Goal: Navigation & Orientation: Find specific page/section

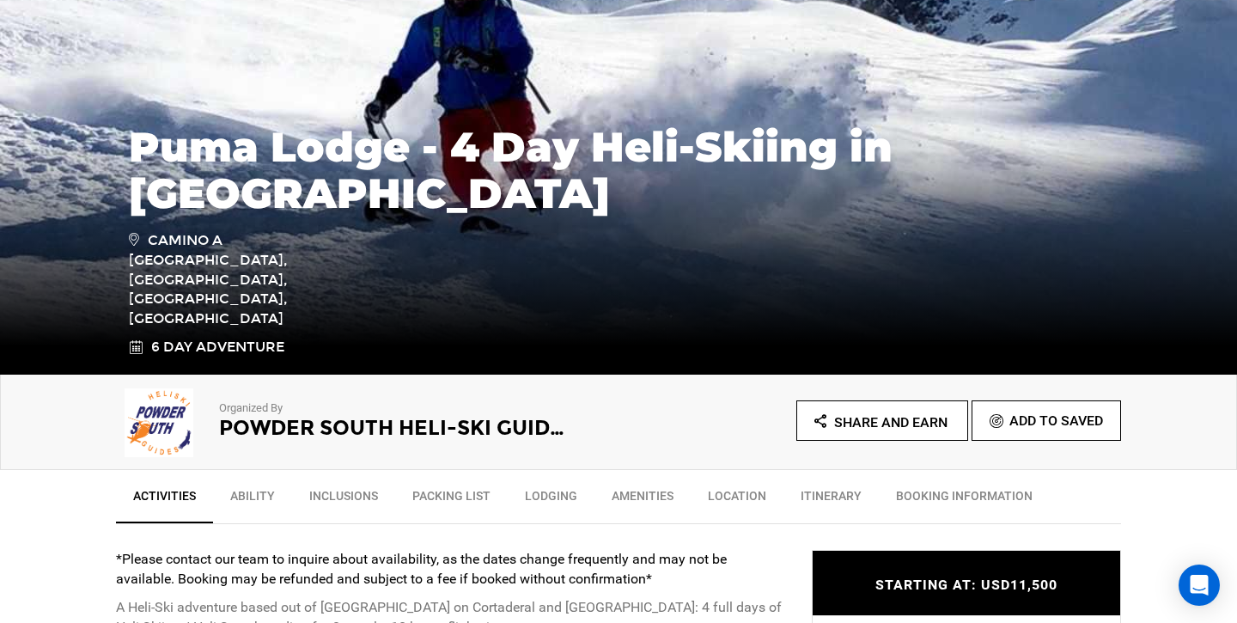
click at [284, 424] on h2 "Powder South Heli-Ski Guides" at bounding box center [395, 428] width 352 height 22
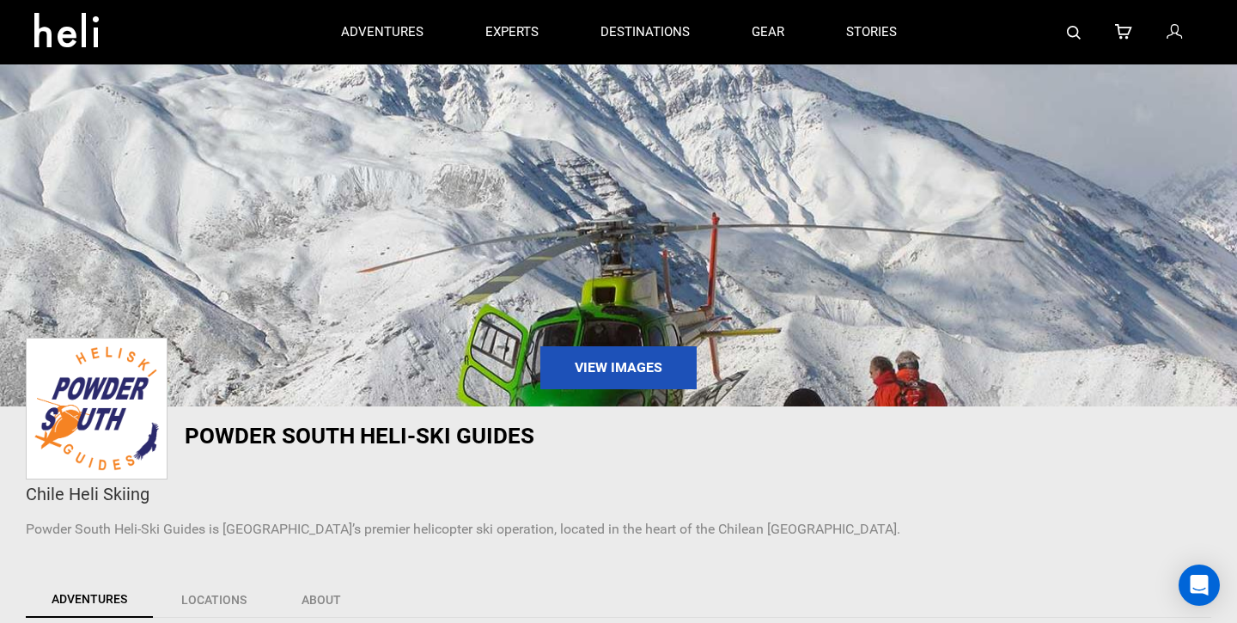
click at [1078, 29] on img at bounding box center [1074, 33] width 14 height 14
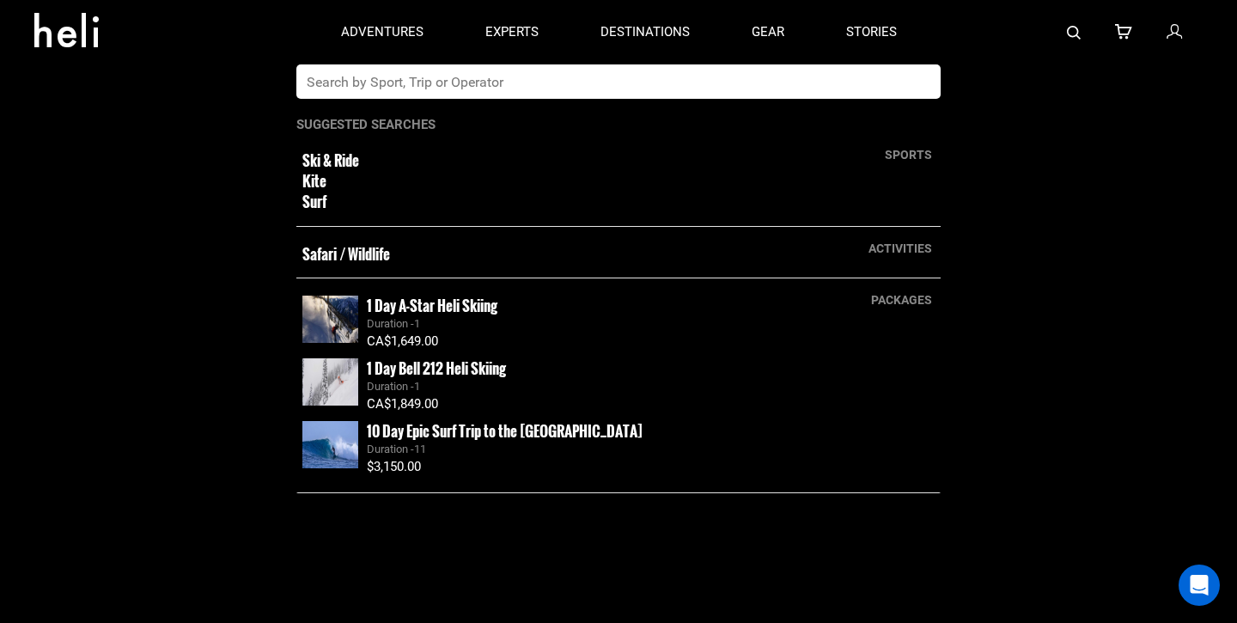
click at [620, 71] on input "text" at bounding box center [600, 81] width 609 height 34
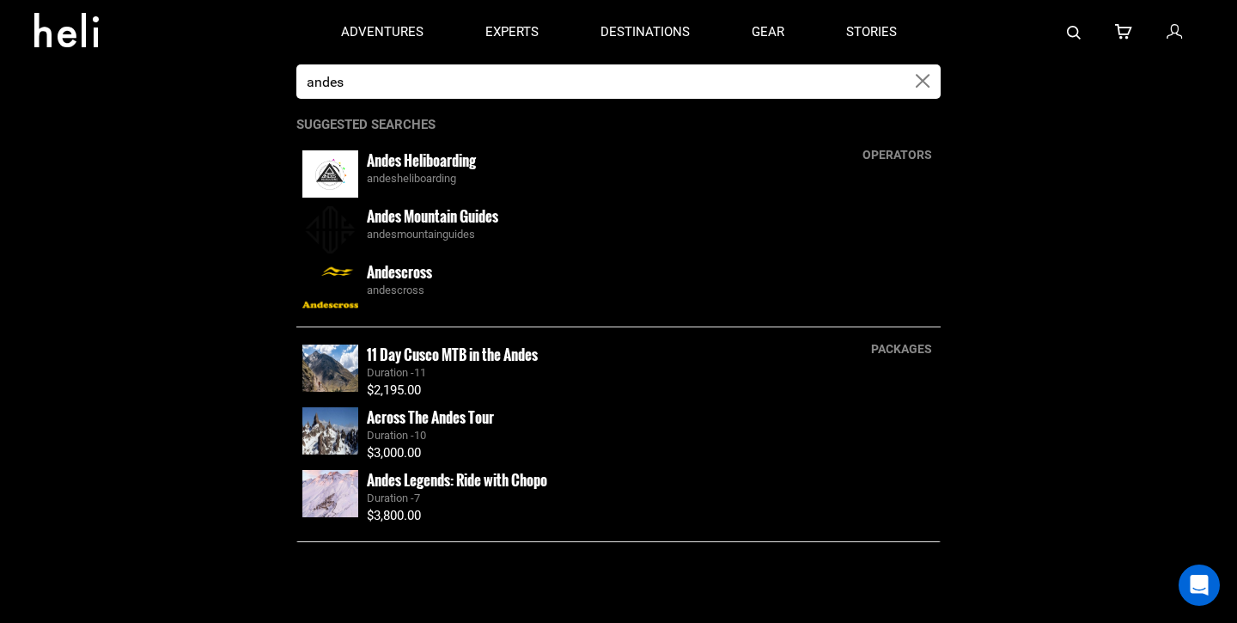
type input "andes"
click at [332, 173] on img at bounding box center [330, 173] width 56 height 47
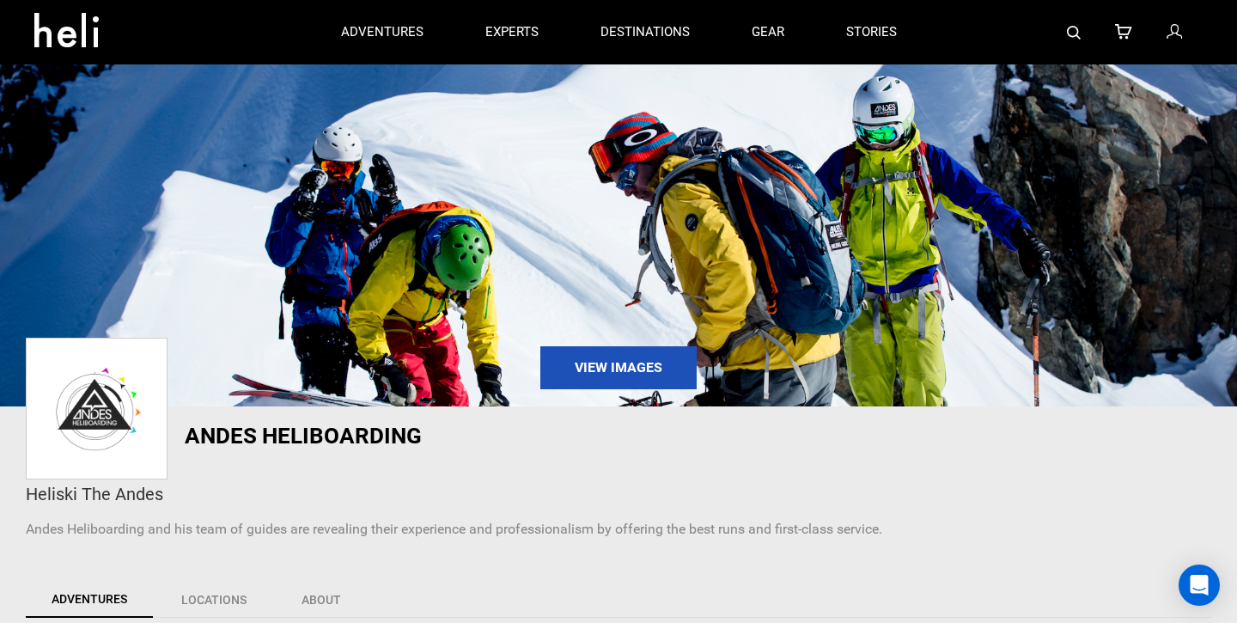
click at [1078, 36] on img at bounding box center [1074, 33] width 14 height 14
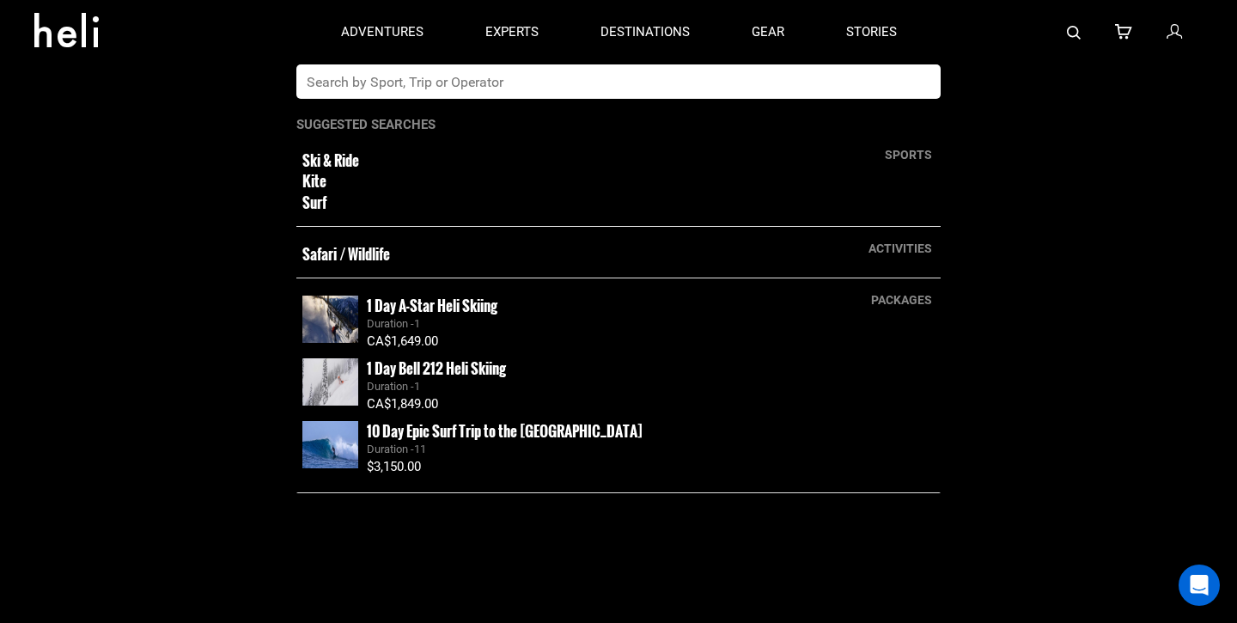
click at [704, 81] on input "text" at bounding box center [600, 81] width 609 height 34
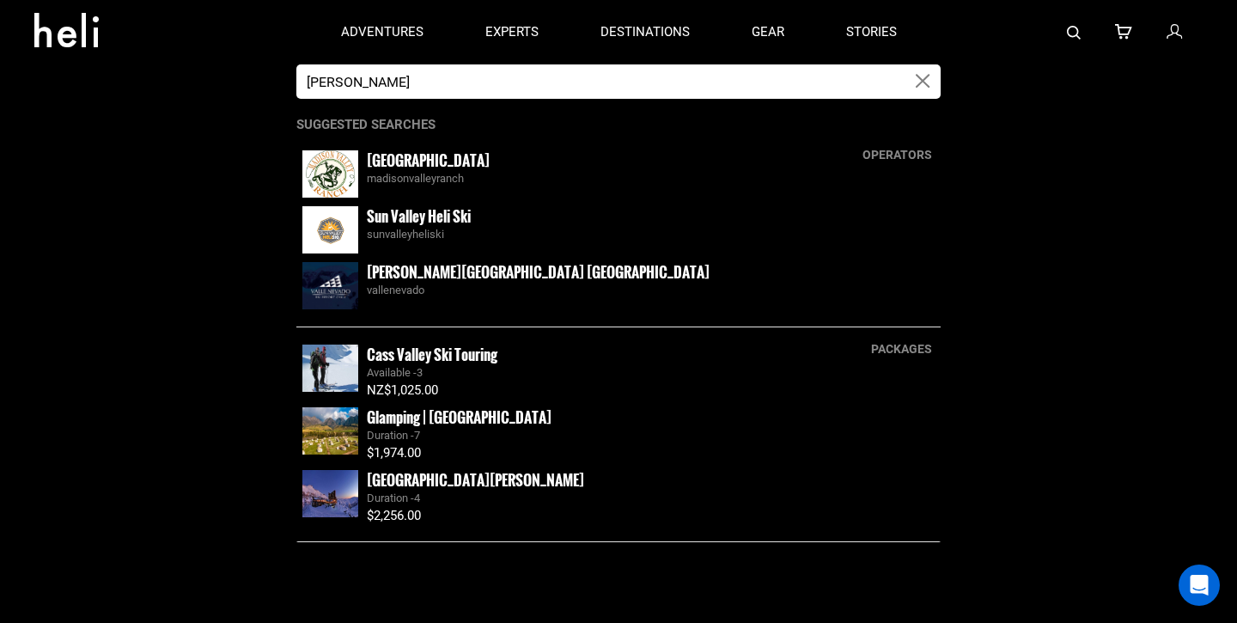
type input "[PERSON_NAME]"
click at [476, 271] on small "[PERSON_NAME][GEOGRAPHIC_DATA] [GEOGRAPHIC_DATA]" at bounding box center [538, 271] width 343 height 21
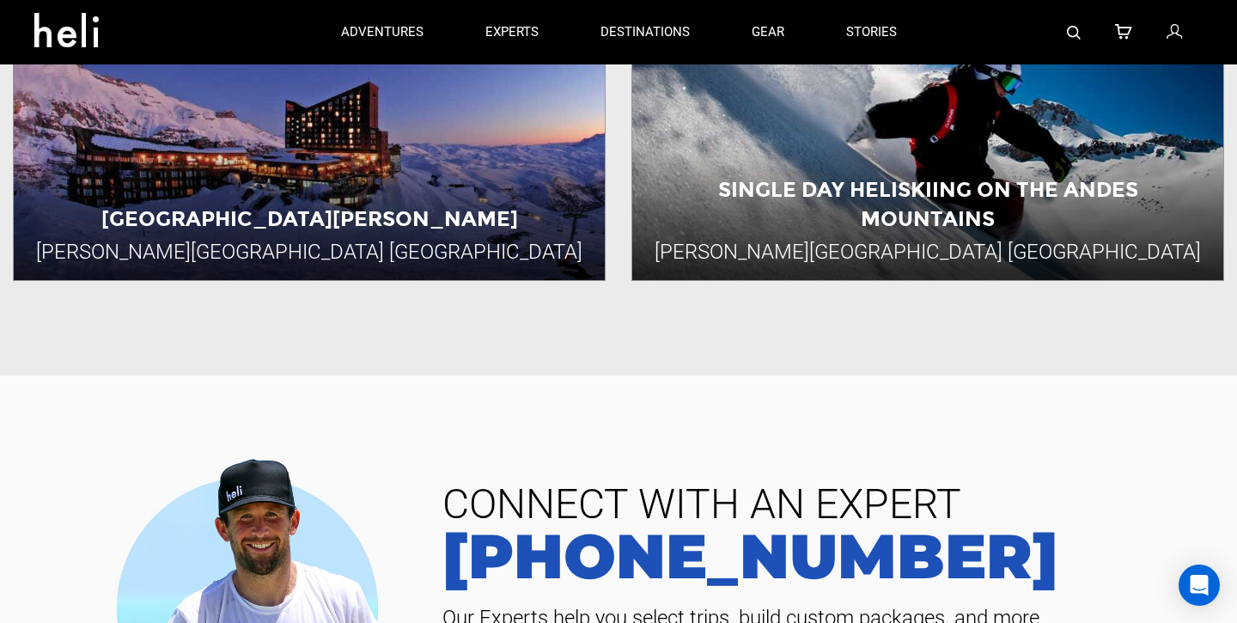
scroll to position [1720, 0]
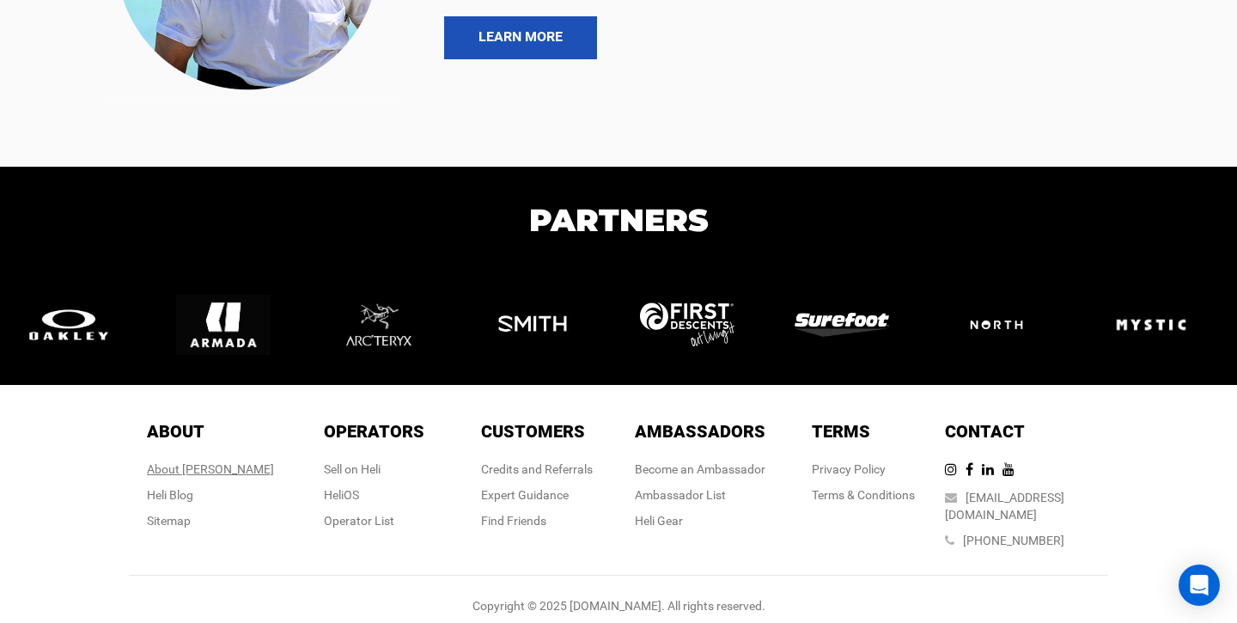
click at [225, 472] on div "About [PERSON_NAME]" at bounding box center [210, 469] width 127 height 17
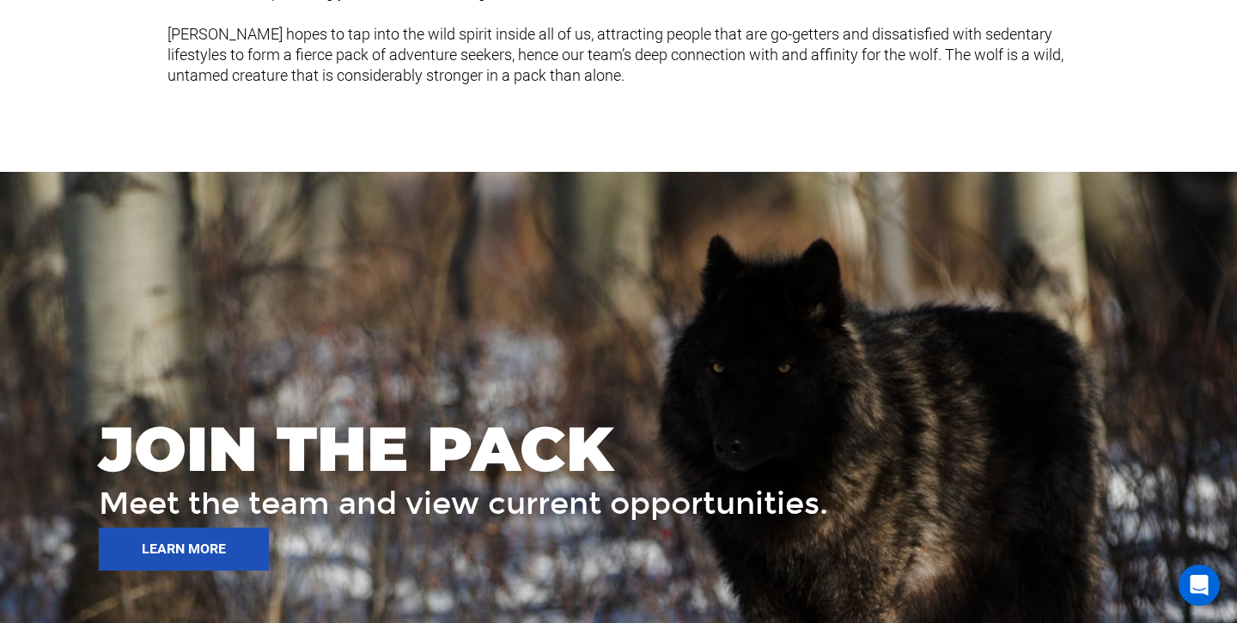
scroll to position [2343, 0]
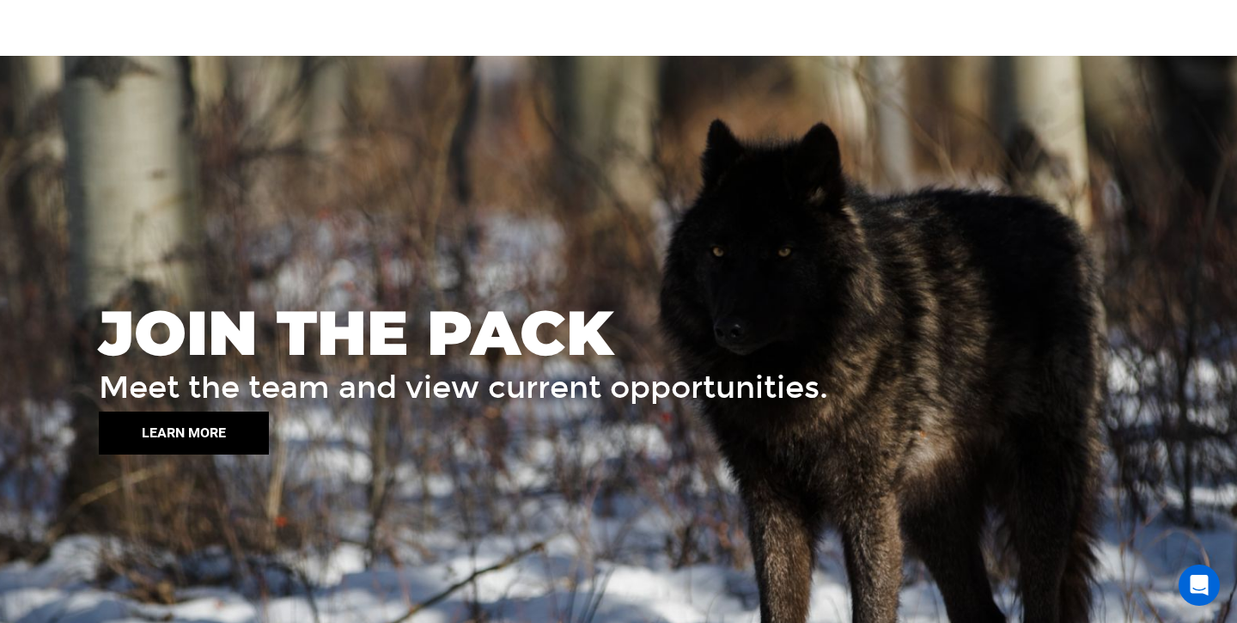
click at [203, 443] on button "LEARN MORE" at bounding box center [184, 433] width 170 height 43
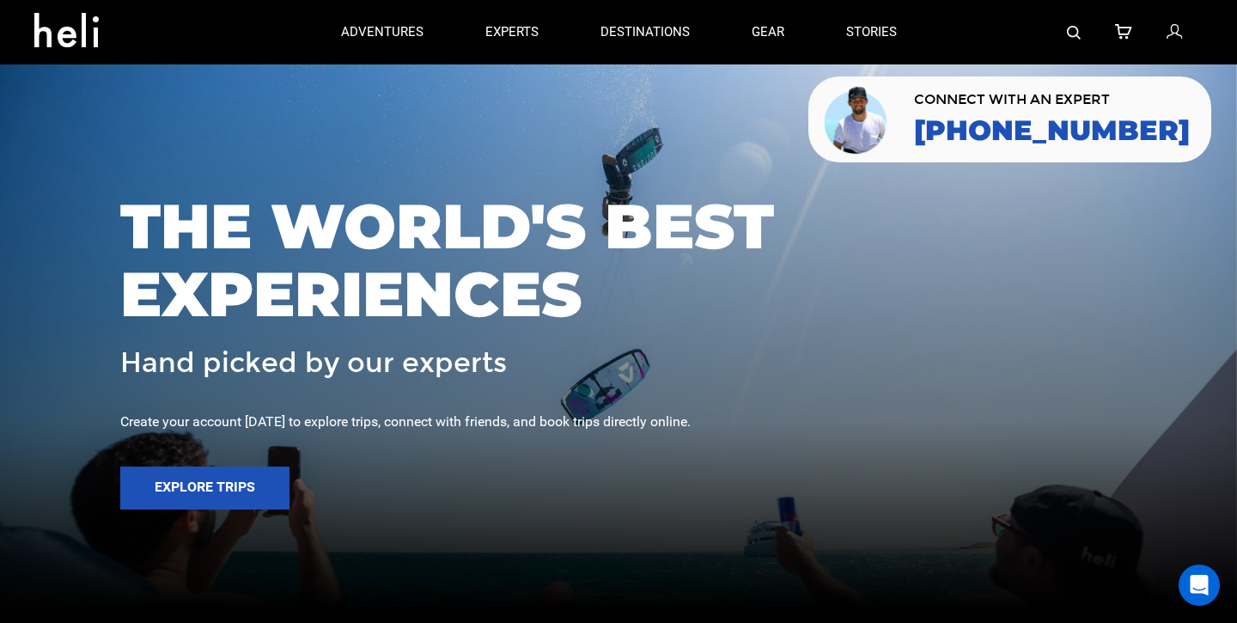
scroll to position [28, 0]
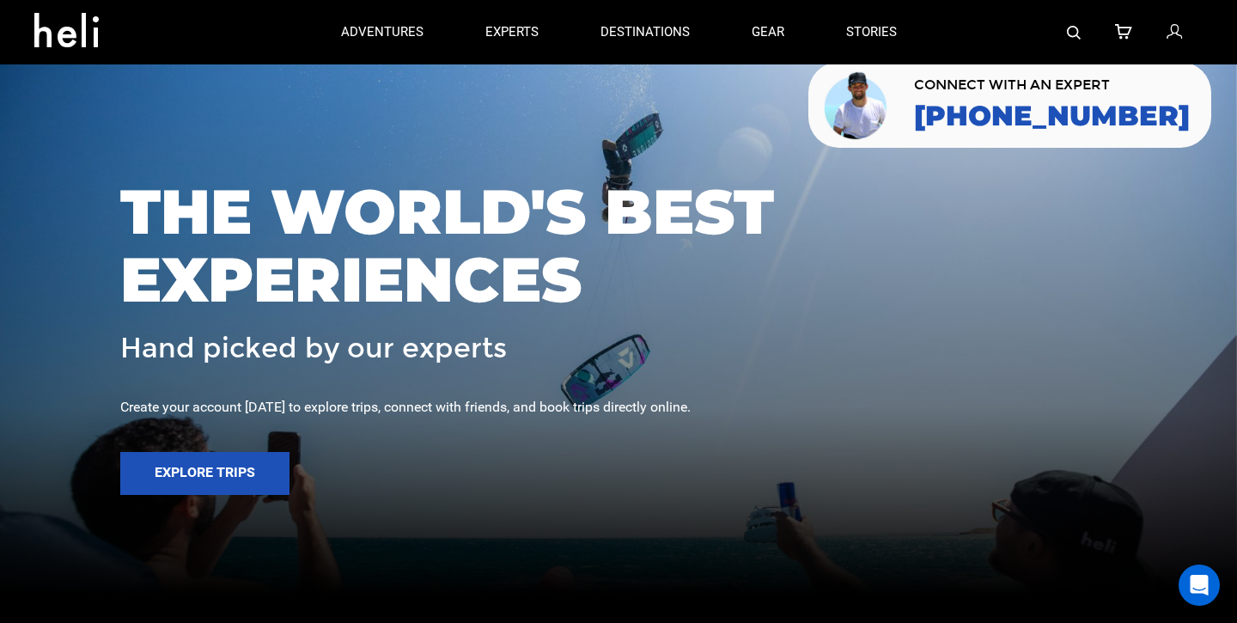
click at [1169, 36] on icon at bounding box center [1174, 32] width 15 height 22
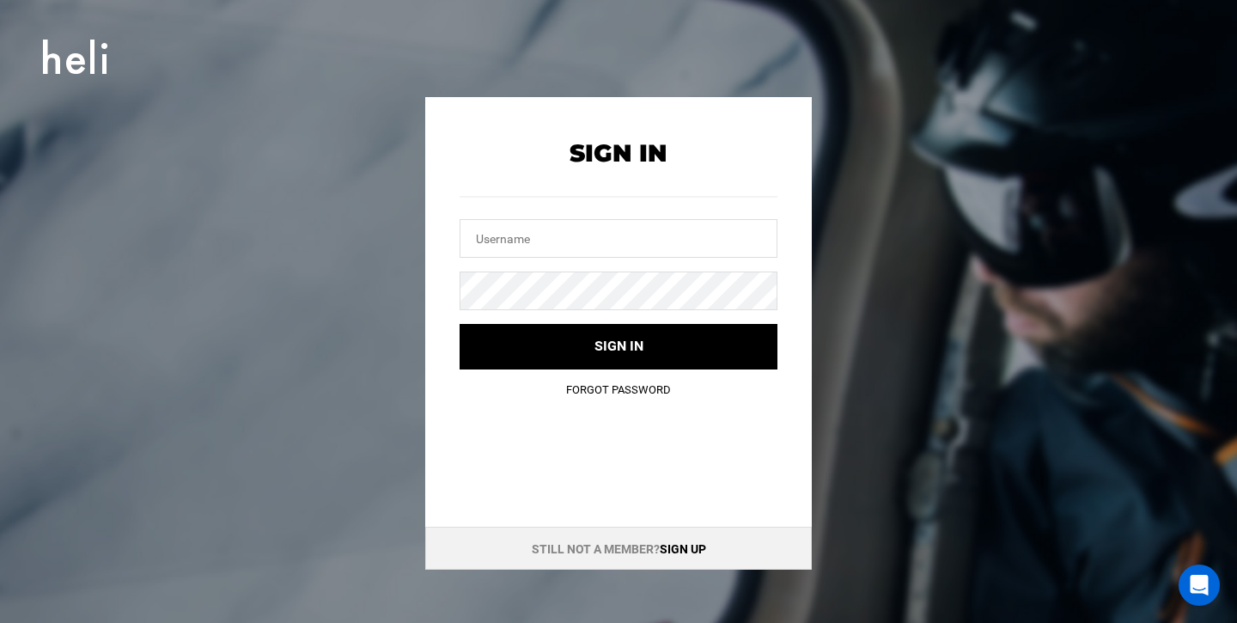
click at [685, 546] on link "Sign up" at bounding box center [683, 549] width 46 height 14
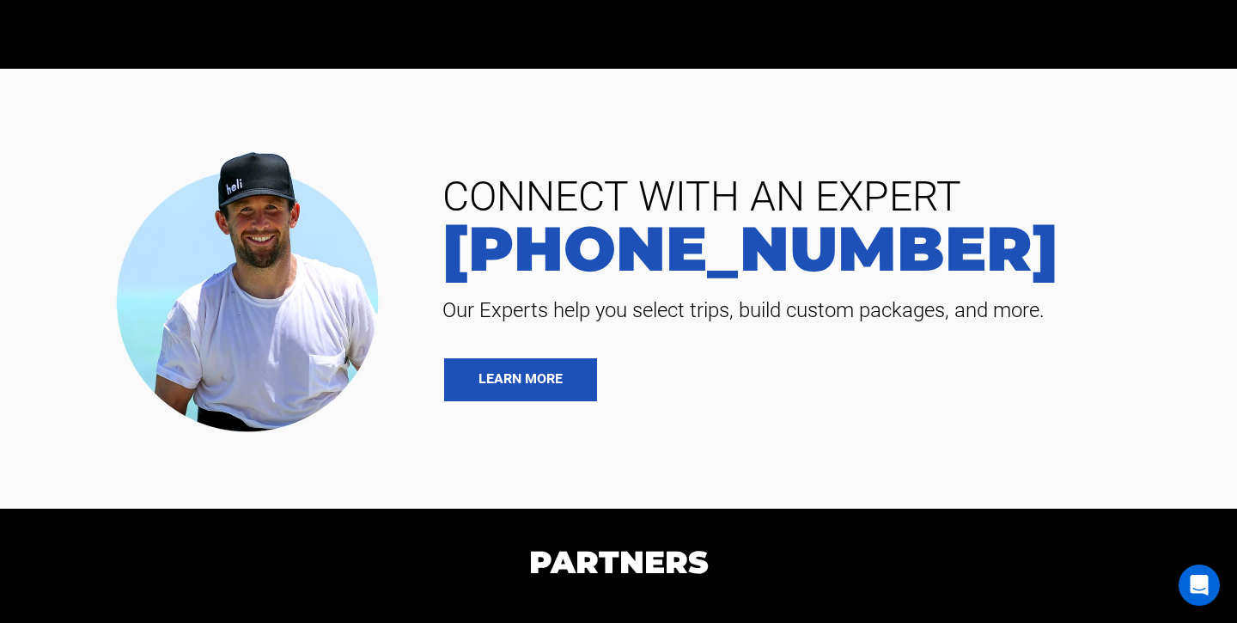
scroll to position [3425, 0]
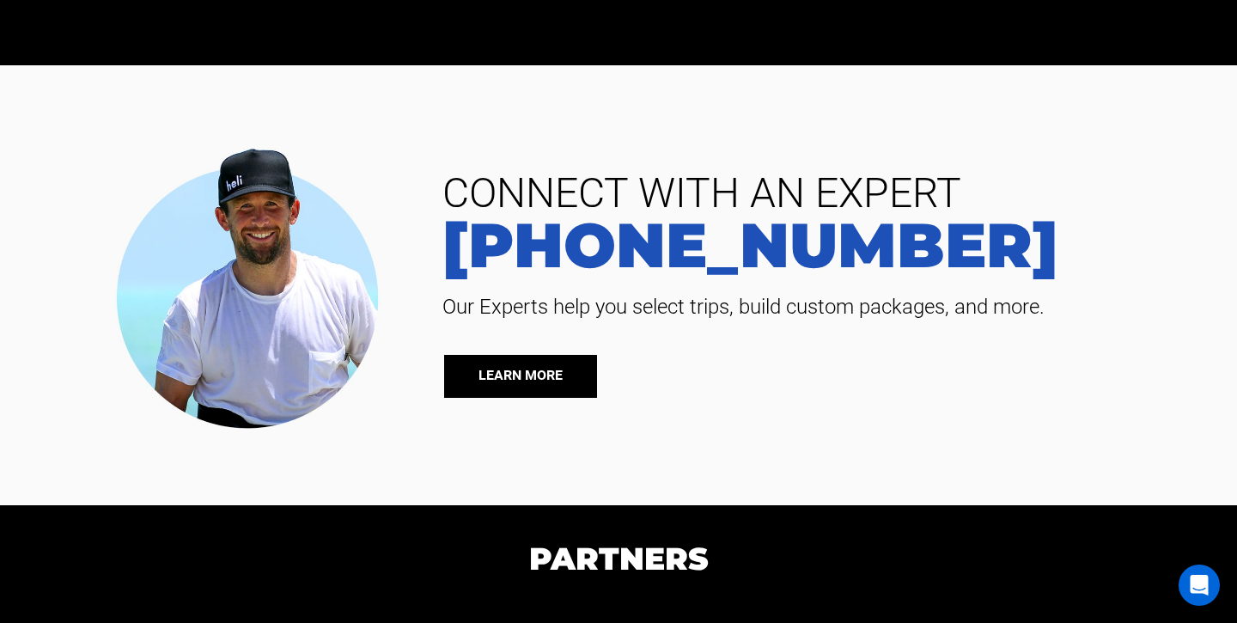
click at [535, 375] on link "LEARN MORE" at bounding box center [520, 376] width 153 height 43
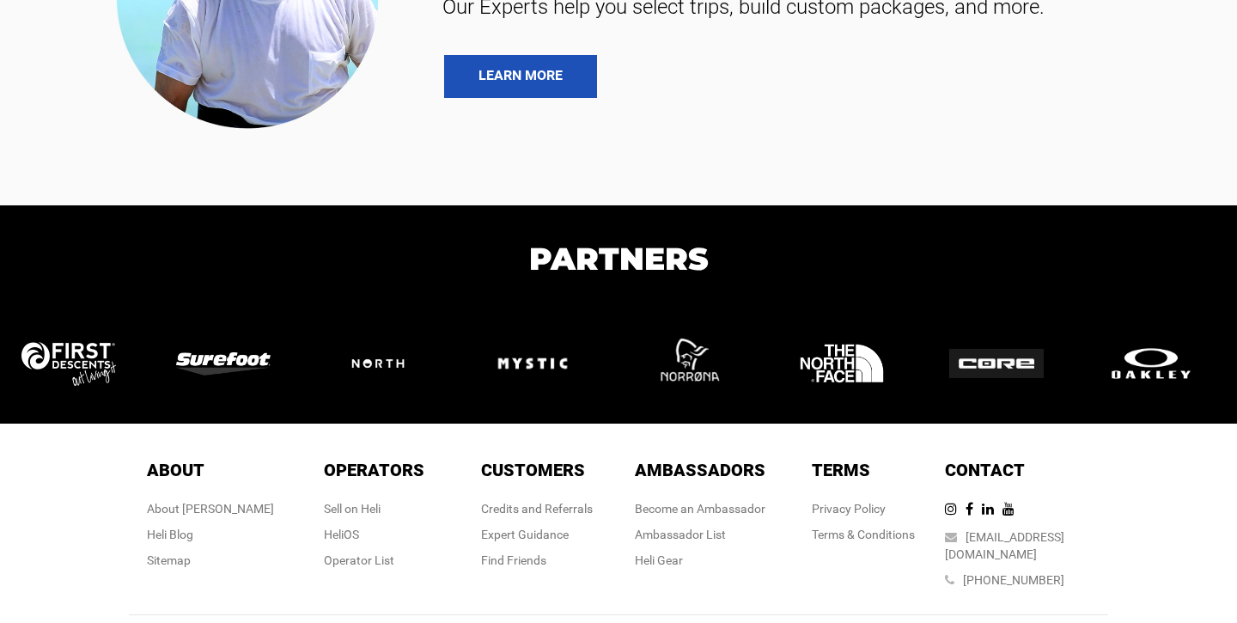
scroll to position [3764, 0]
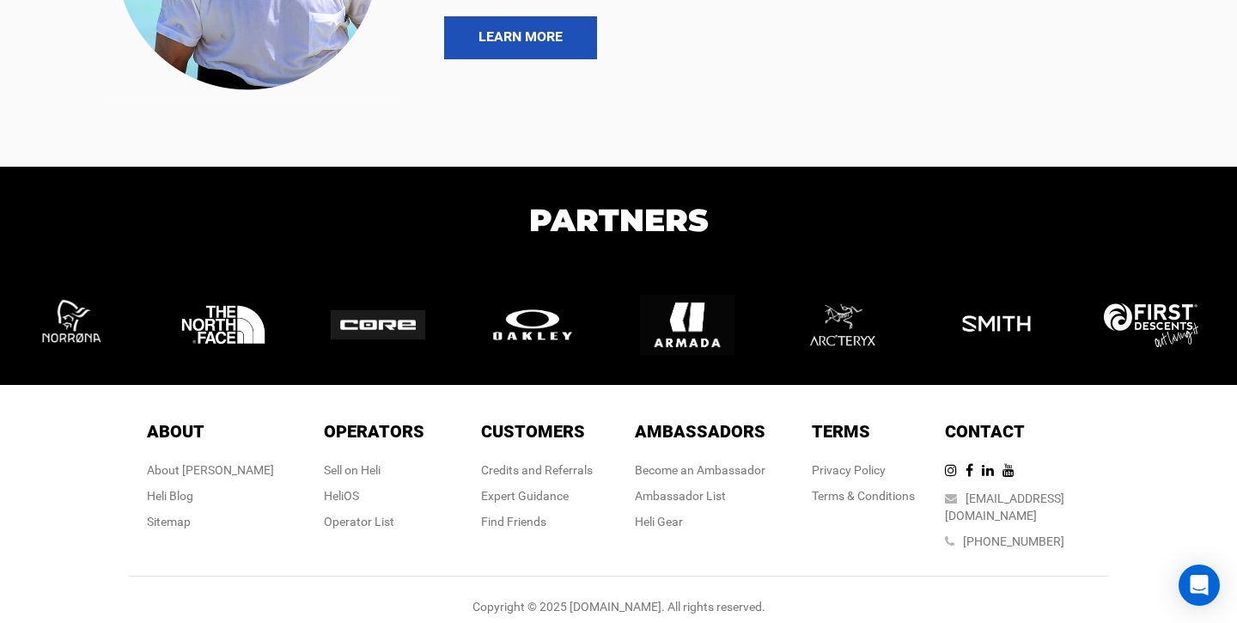
click at [198, 430] on span "About" at bounding box center [176, 431] width 58 height 21
click at [205, 473] on div "About Heli" at bounding box center [210, 469] width 127 height 17
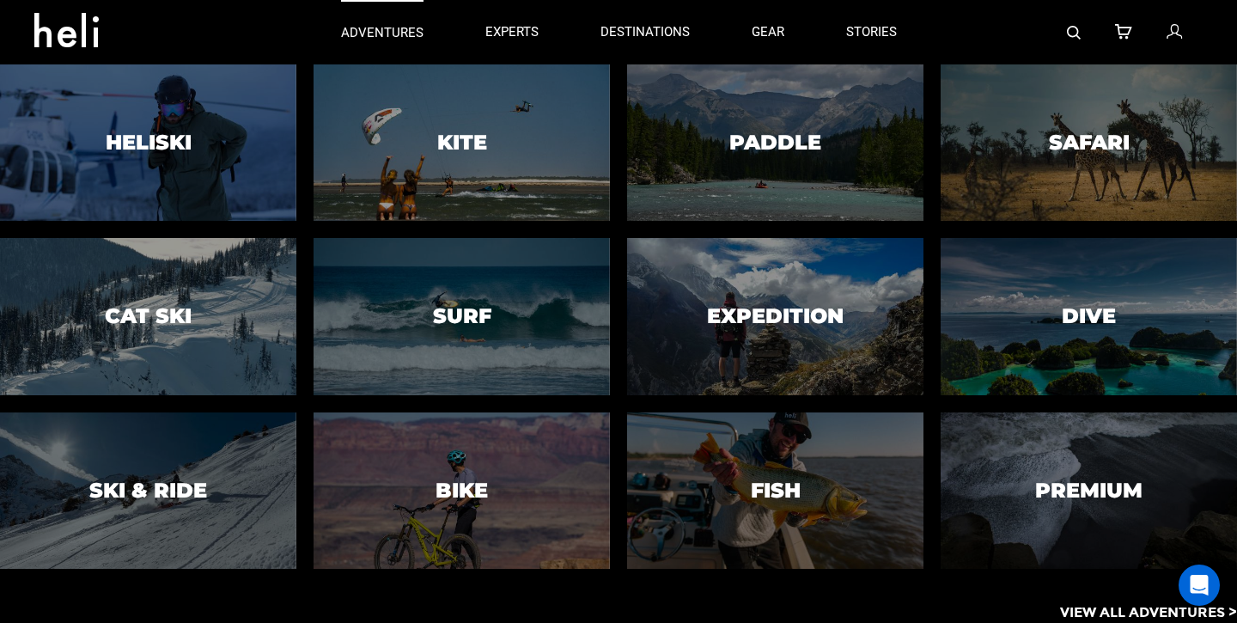
click at [351, 40] on p "adventures" at bounding box center [382, 33] width 82 height 18
click at [369, 29] on p "adventures" at bounding box center [382, 33] width 82 height 18
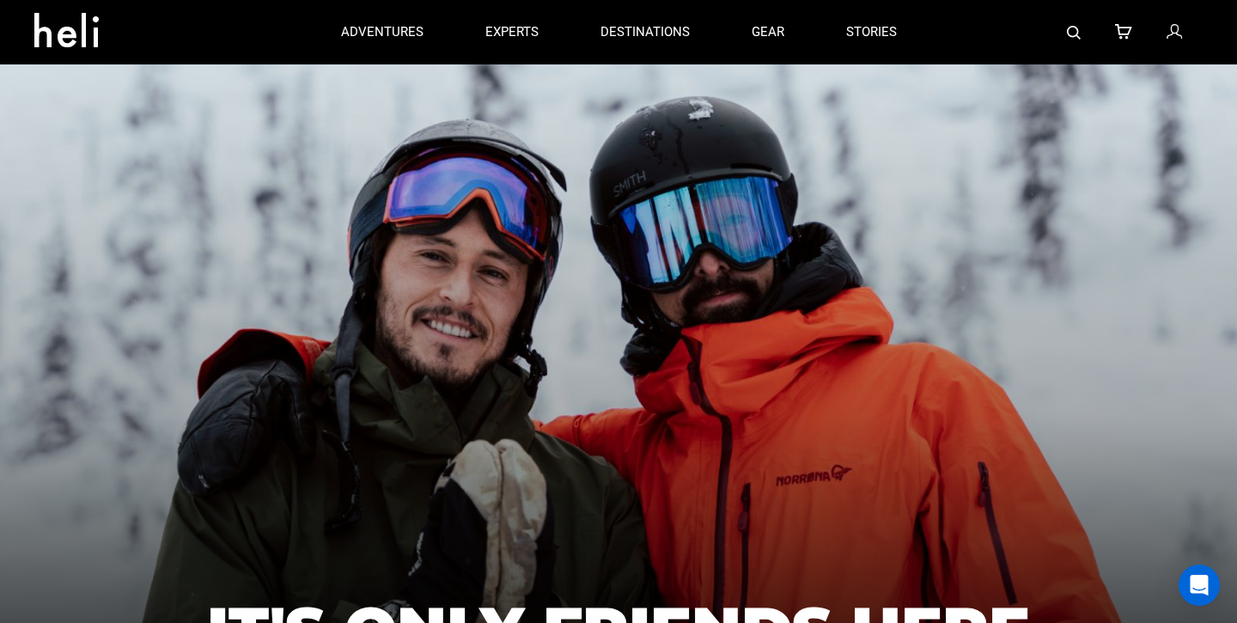
click at [40, 26] on icon at bounding box center [72, 24] width 77 height 27
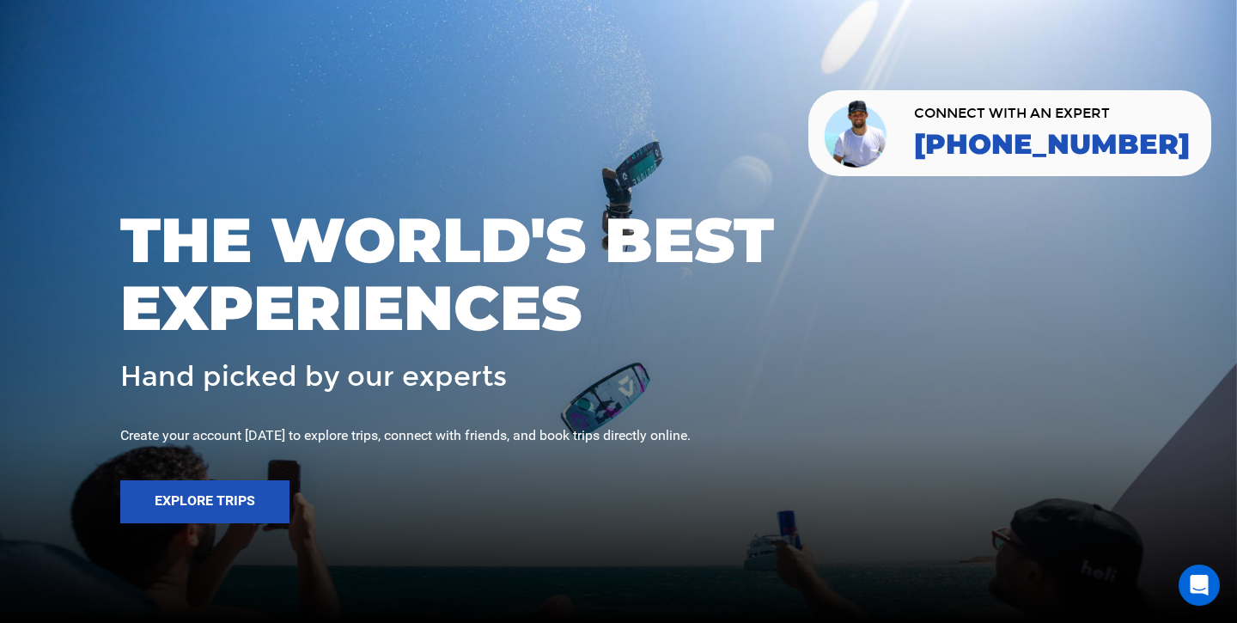
scroll to position [408, 0]
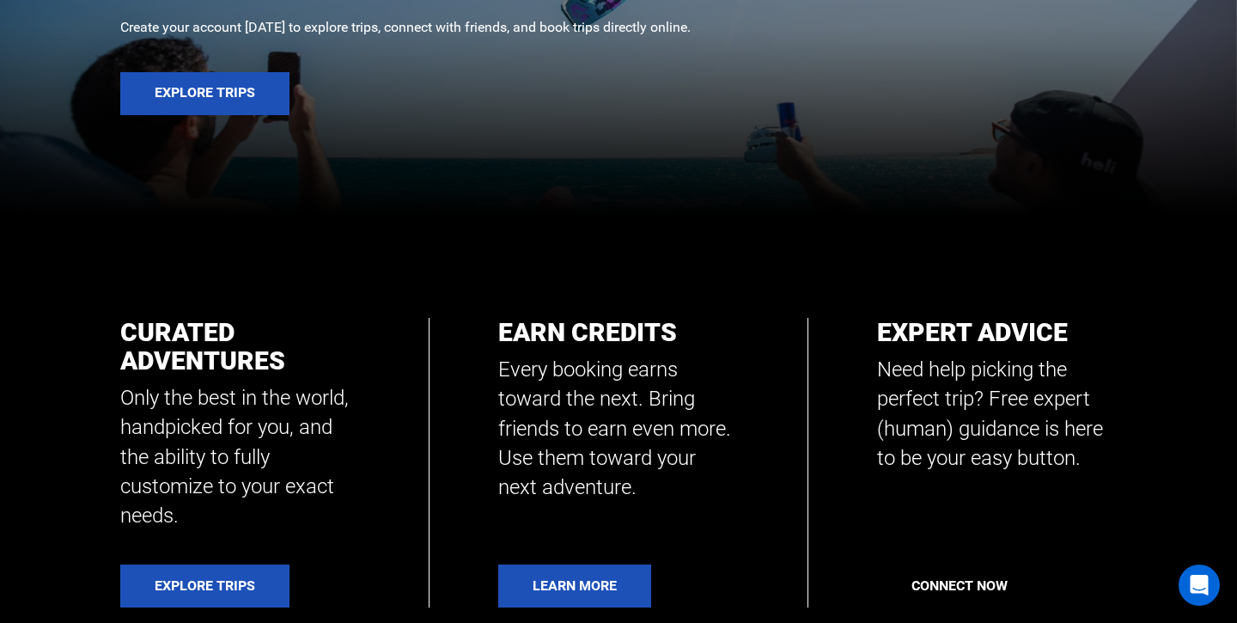
click at [940, 569] on link "Connect Now" at bounding box center [959, 586] width 165 height 43
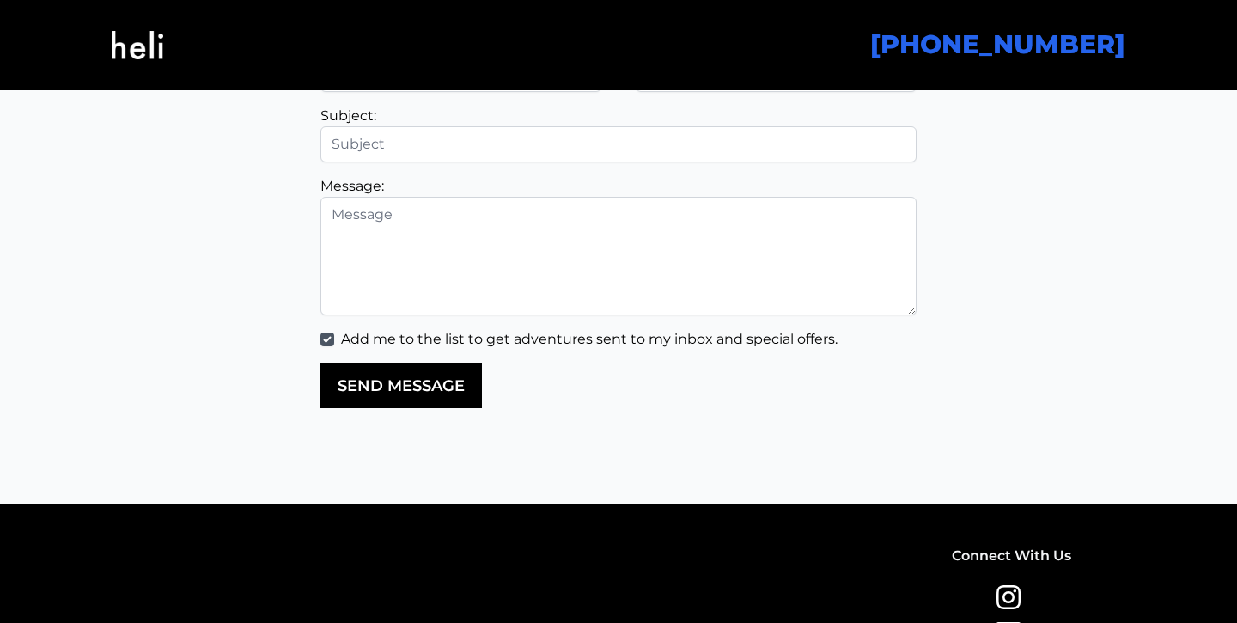
scroll to position [4207, 0]
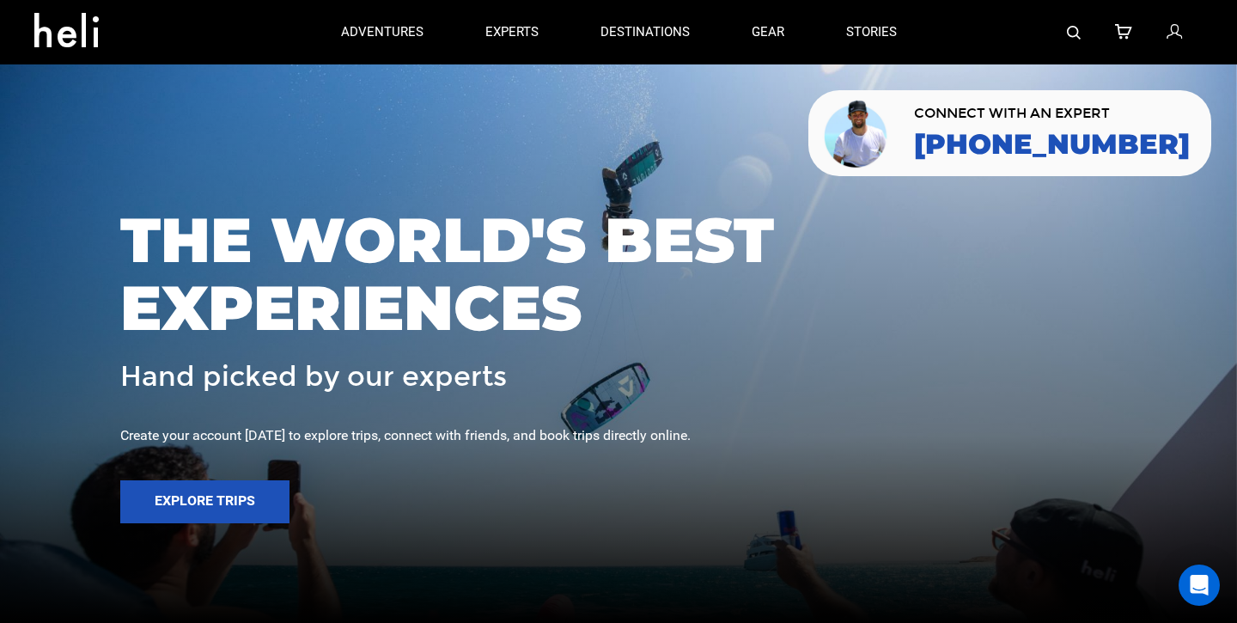
click at [1179, 29] on icon at bounding box center [1174, 32] width 15 height 22
